Goal: Transaction & Acquisition: Purchase product/service

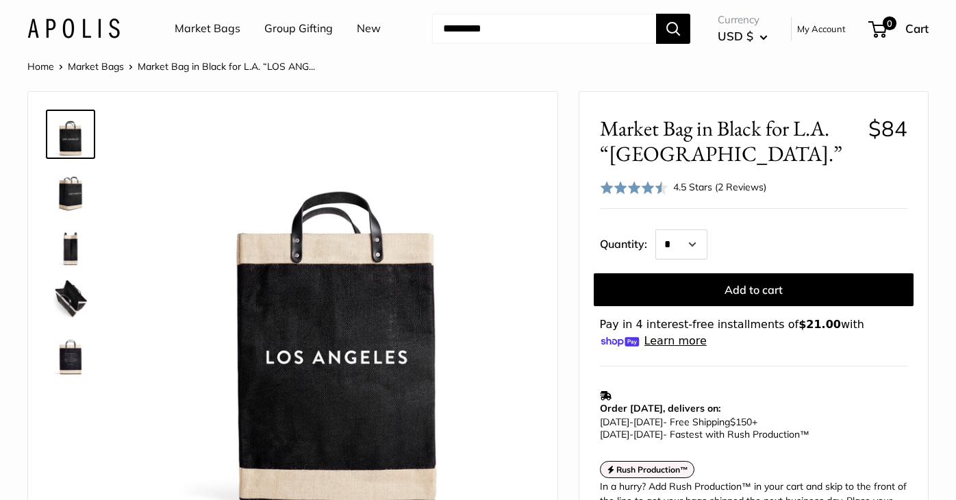
click at [205, 27] on link "Market Bags" at bounding box center [208, 28] width 66 height 21
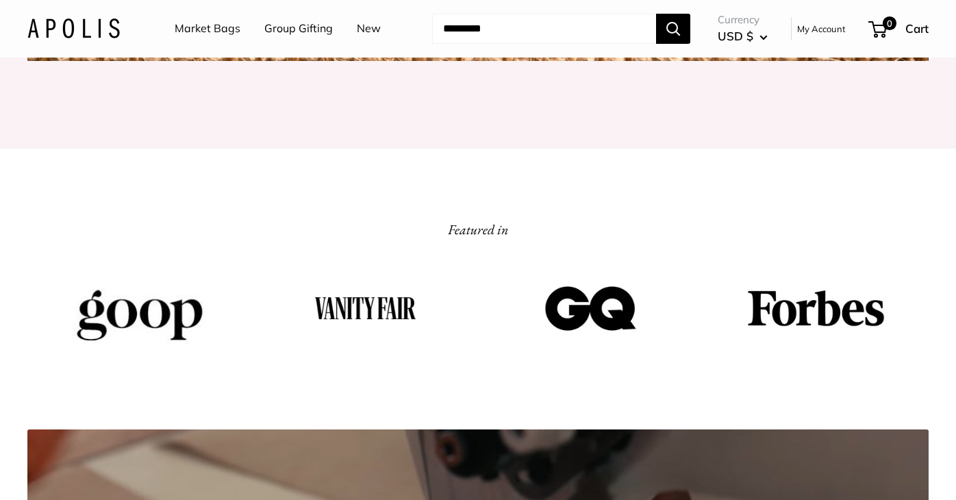
scroll to position [1809, 0]
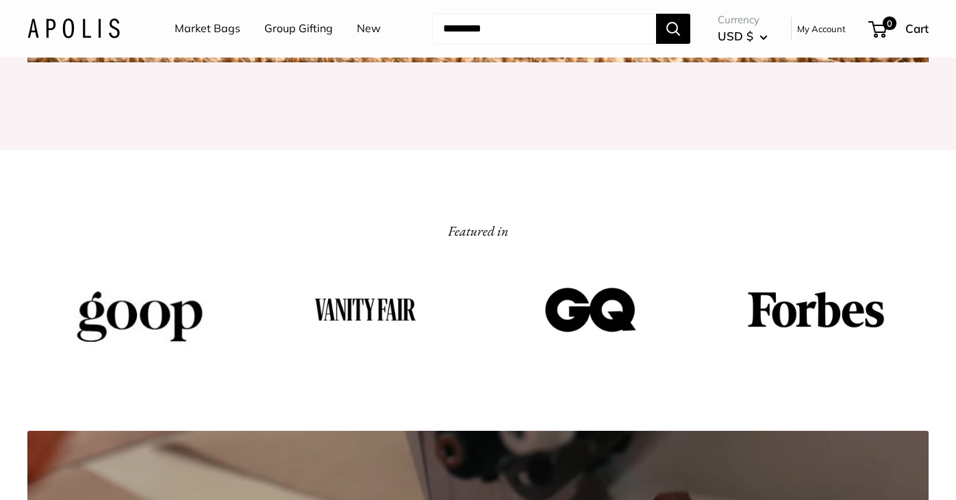
click at [223, 29] on link "Market Bags" at bounding box center [208, 28] width 66 height 21
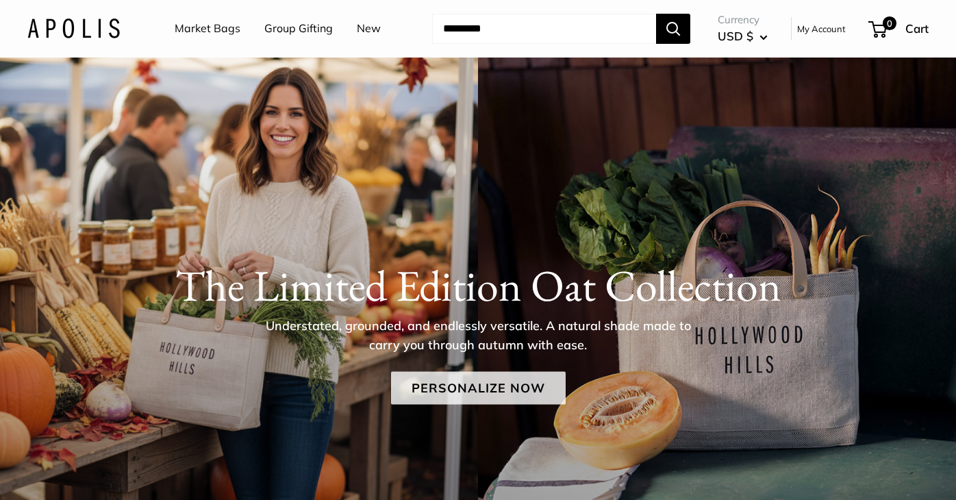
click at [479, 391] on link "Personalize Now" at bounding box center [478, 387] width 175 height 33
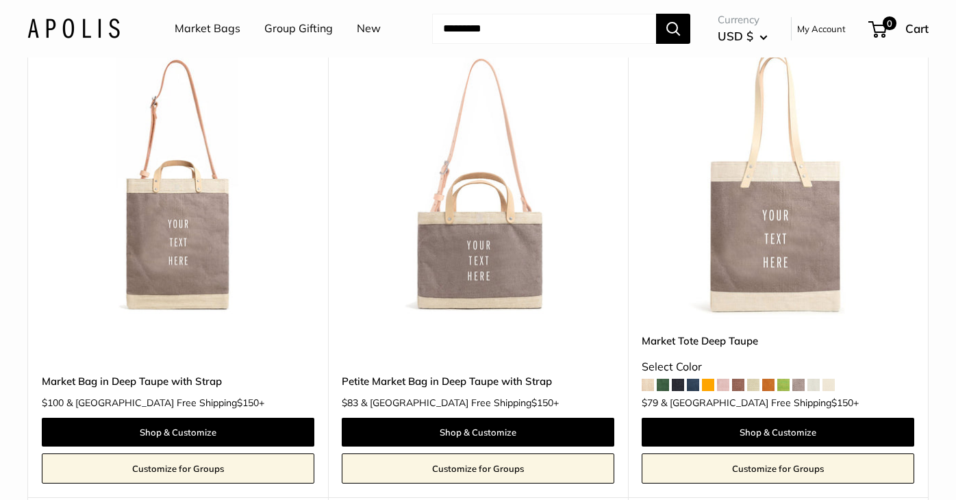
scroll to position [2538, 0]
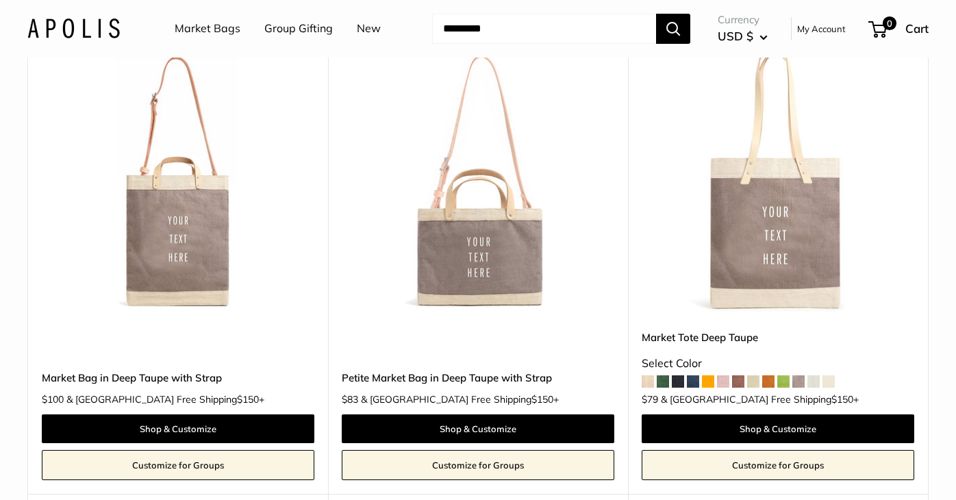
click at [652, 384] on span at bounding box center [648, 381] width 12 height 12
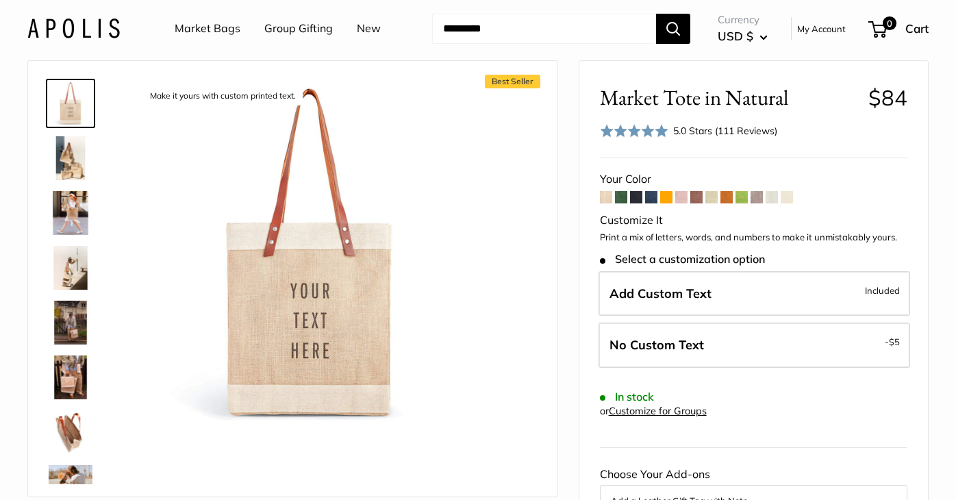
scroll to position [32, 0]
click at [66, 160] on img at bounding box center [71, 158] width 44 height 44
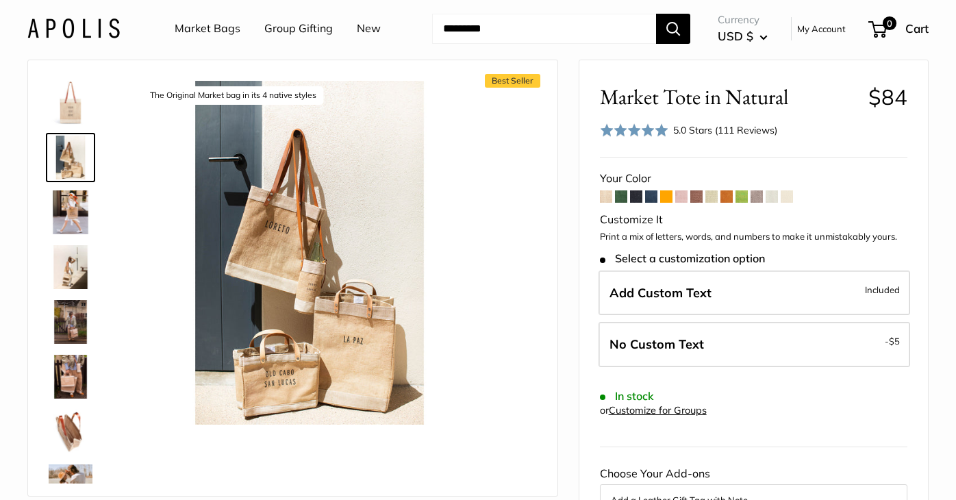
click at [71, 182] on div at bounding box center [76, 278] width 66 height 411
click at [77, 260] on img at bounding box center [71, 267] width 44 height 44
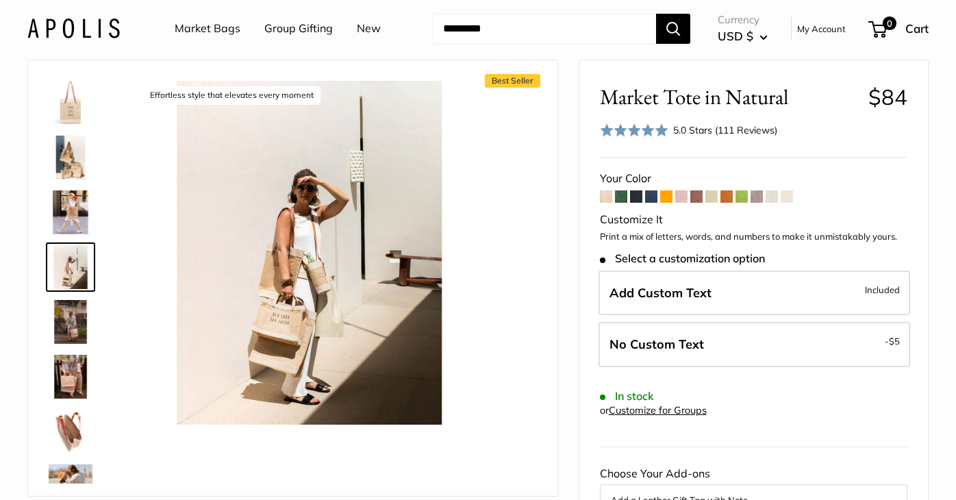
click at [79, 305] on img at bounding box center [71, 322] width 44 height 44
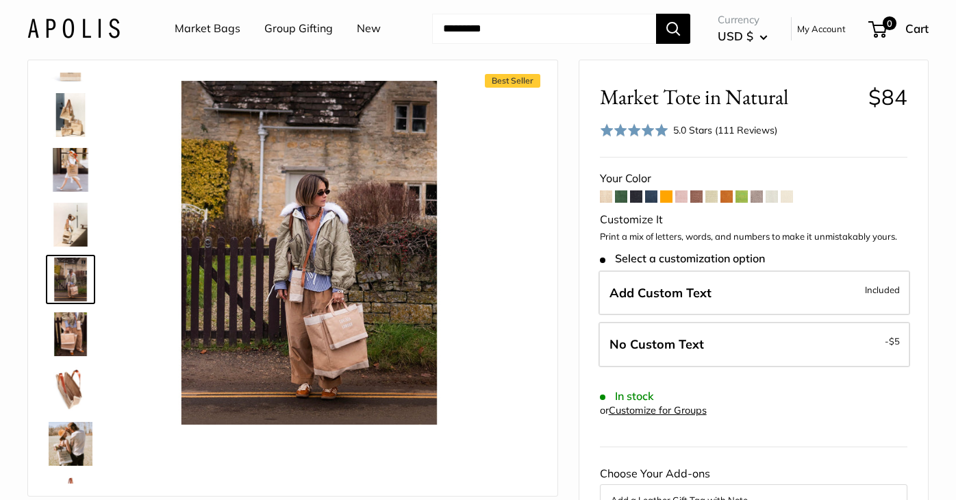
click at [78, 340] on img at bounding box center [71, 334] width 44 height 44
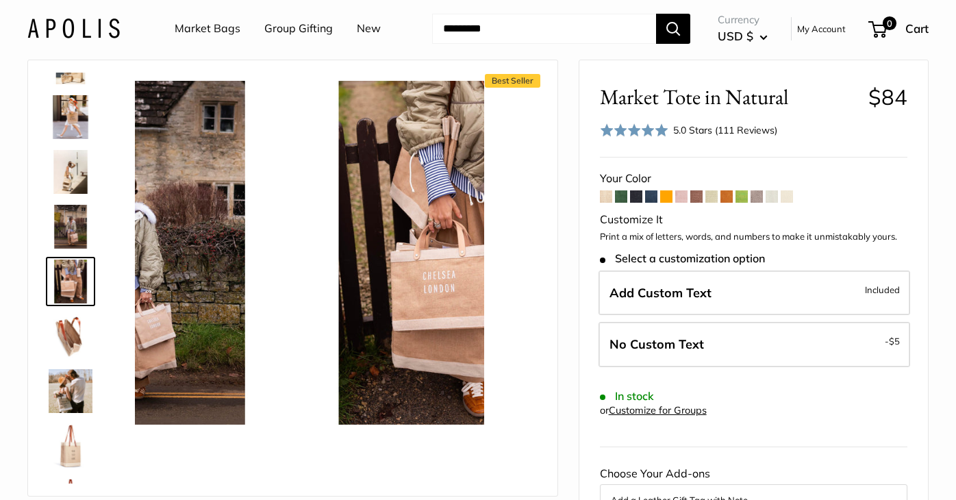
scroll to position [97, 0]
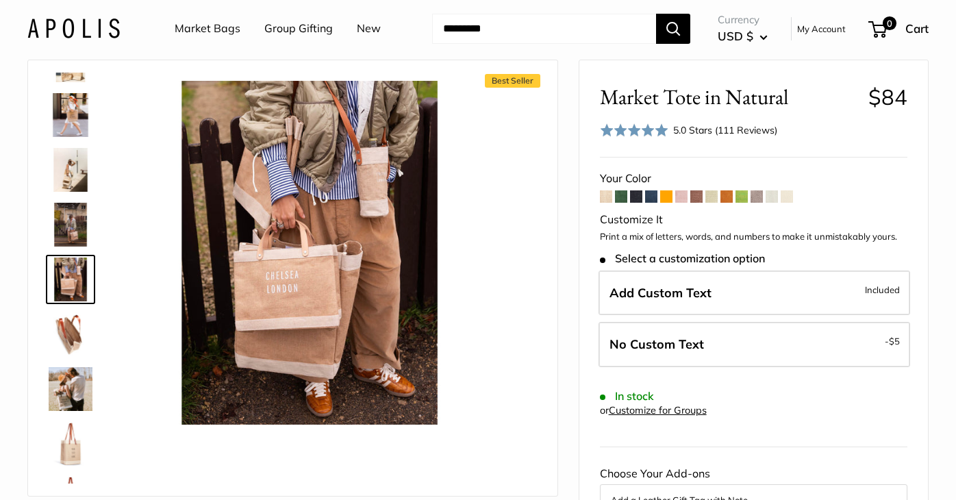
click at [77, 387] on img at bounding box center [71, 389] width 44 height 44
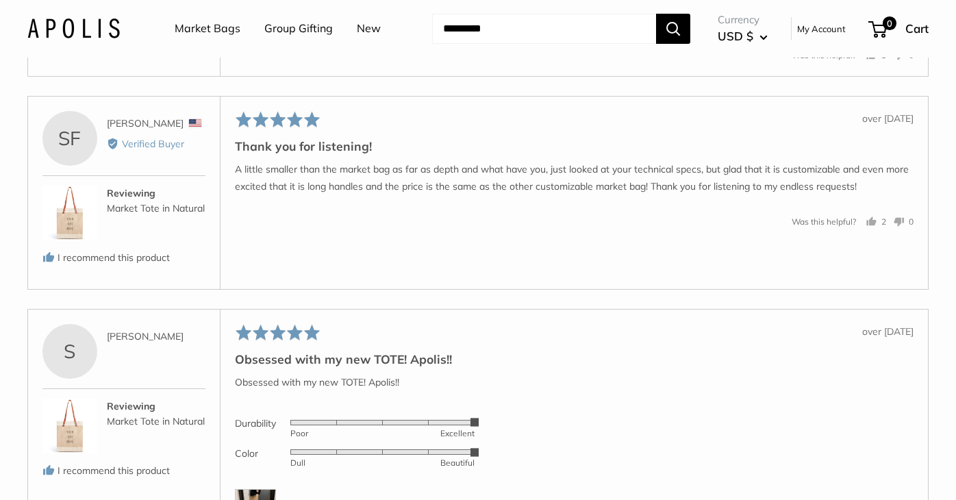
scroll to position [2930, 0]
